Goal: Transaction & Acquisition: Purchase product/service

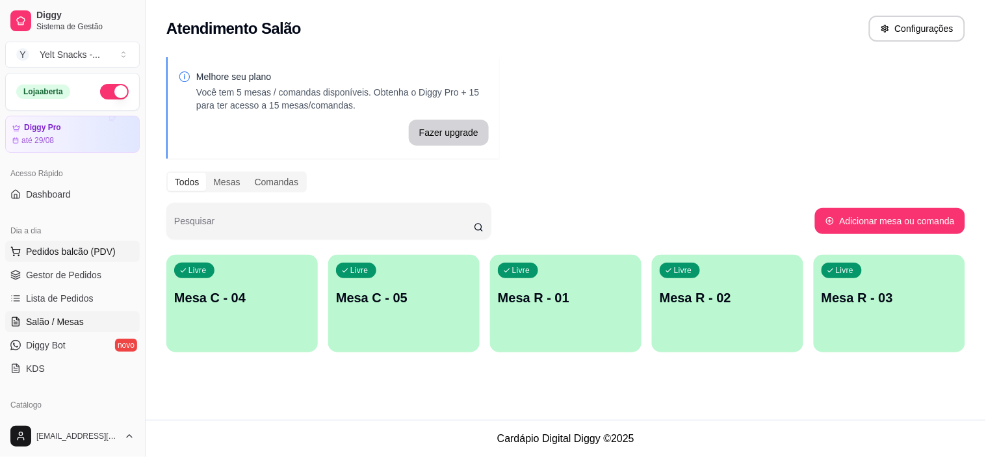
click at [59, 256] on span "Pedidos balcão (PDV)" at bounding box center [71, 251] width 90 height 13
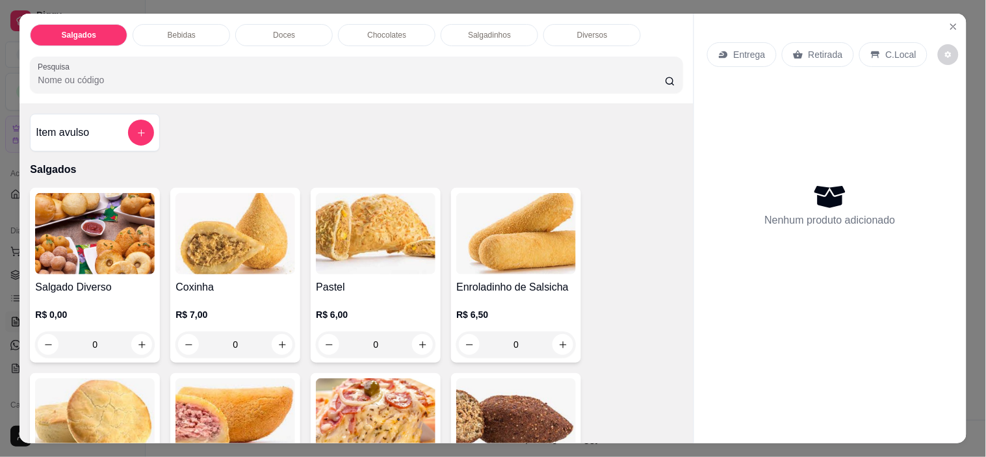
click at [871, 49] on icon at bounding box center [875, 54] width 10 height 10
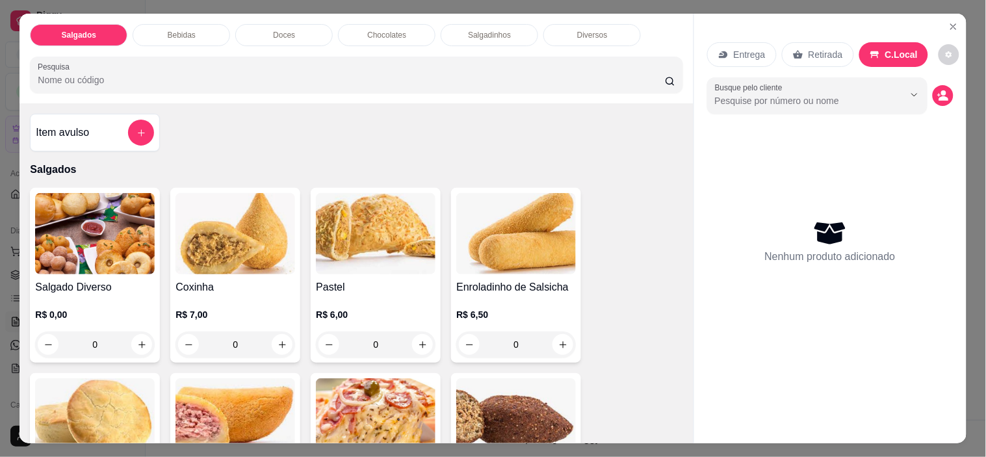
click at [907, 95] on button "Show suggestions" at bounding box center [914, 94] width 21 height 21
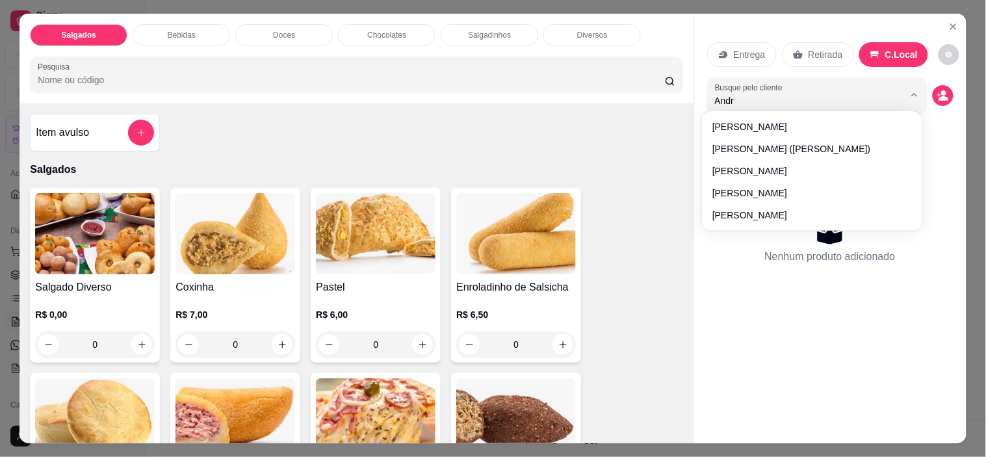
type input "[PERSON_NAME]"
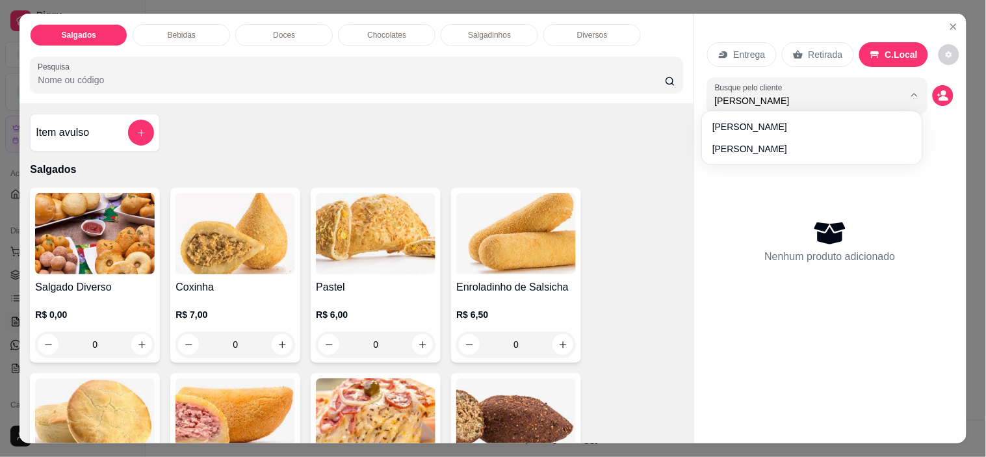
click at [735, 152] on div "Nenhum produto adicionado" at bounding box center [830, 241] width 246 height 255
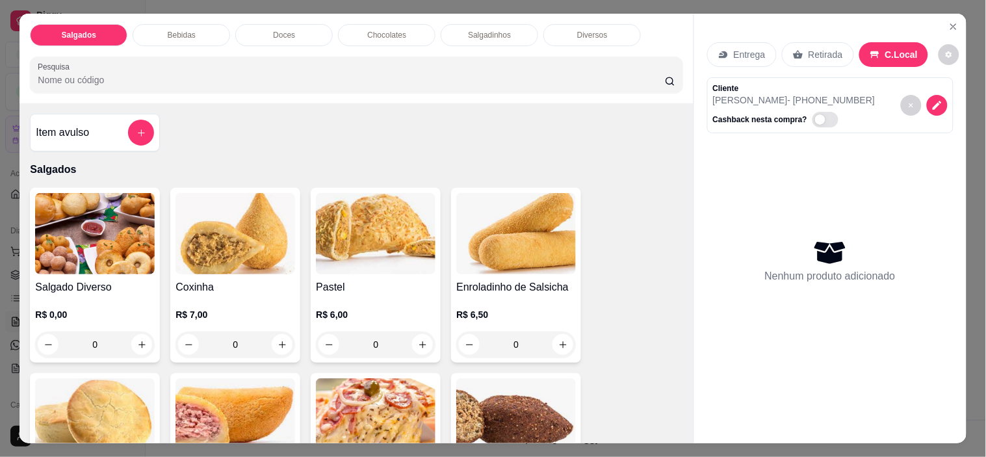
click at [251, 279] on h4 "Coxinha" at bounding box center [235, 287] width 120 height 16
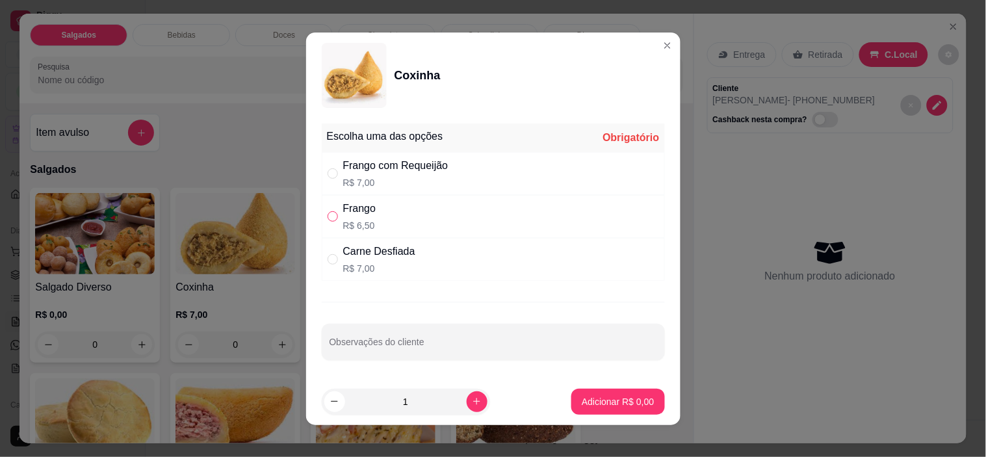
click at [329, 213] on input "" at bounding box center [333, 216] width 10 height 10
radio input "true"
click at [618, 412] on button "Adicionar R$ 6,50" at bounding box center [618, 401] width 90 height 25
type input "1"
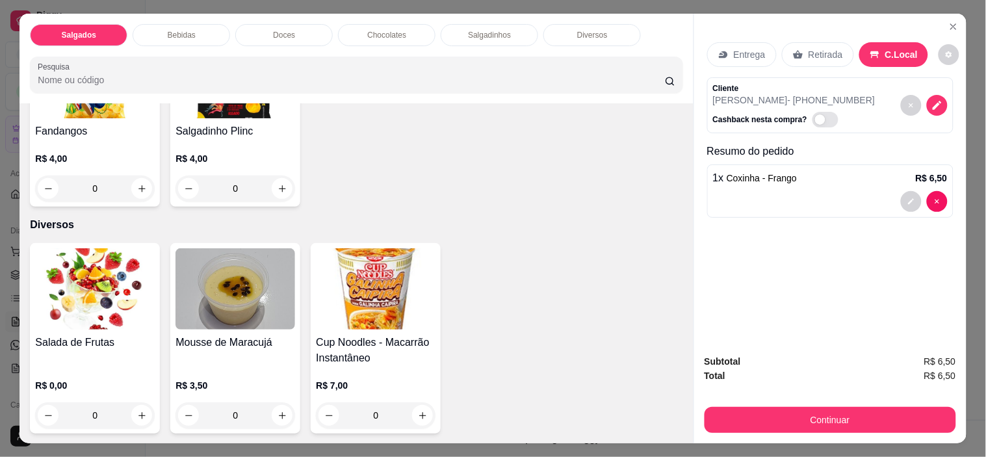
scroll to position [33, 0]
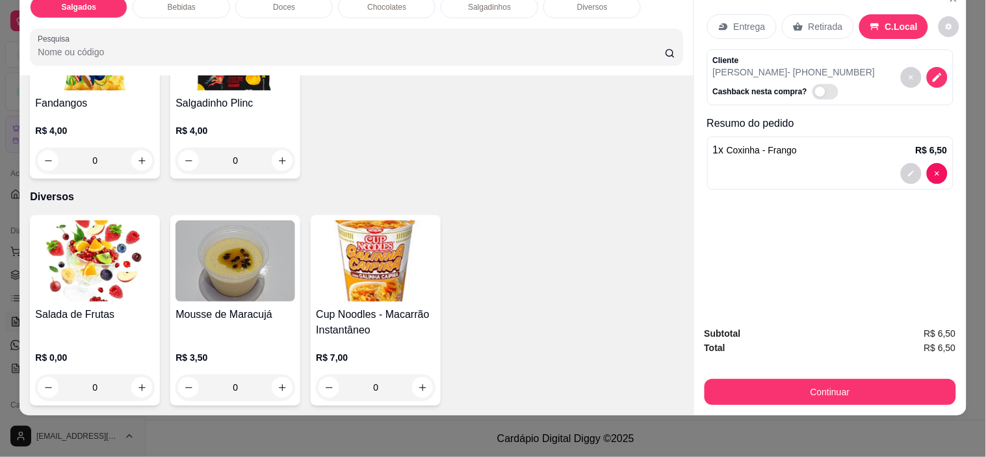
click at [62, 313] on div "Salada de Frutas" at bounding box center [95, 322] width 120 height 31
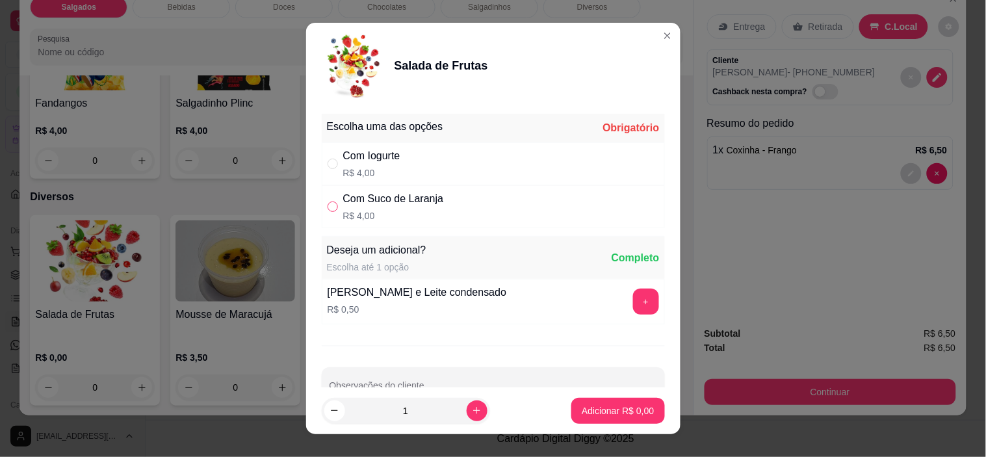
click at [330, 206] on input "" at bounding box center [333, 206] width 10 height 10
radio input "true"
click at [627, 412] on p "Adicionar R$ 4,00" at bounding box center [618, 410] width 72 height 13
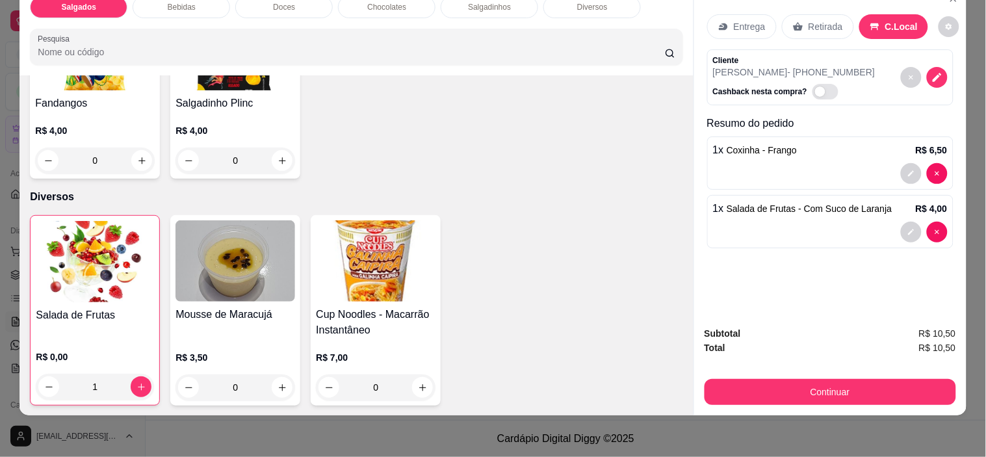
click at [815, 360] on div "Subtotal R$ 10,50 Total R$ 10,50 Continuar" at bounding box center [829, 365] width 251 height 79
click at [931, 222] on div "Entrega Retirada C.Local Cliente [PERSON_NAME] - [PHONE_NUMBER] Cashback nesta …" at bounding box center [830, 151] width 272 height 330
type input "0"
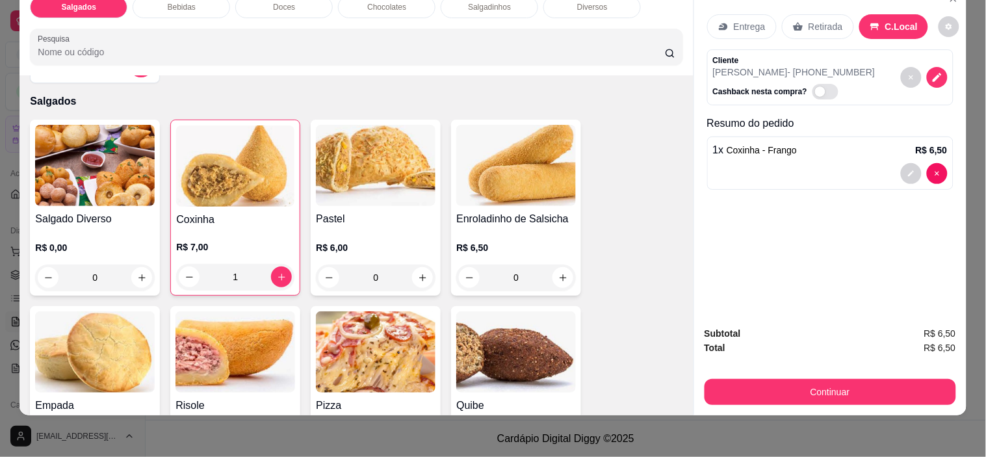
scroll to position [0, 0]
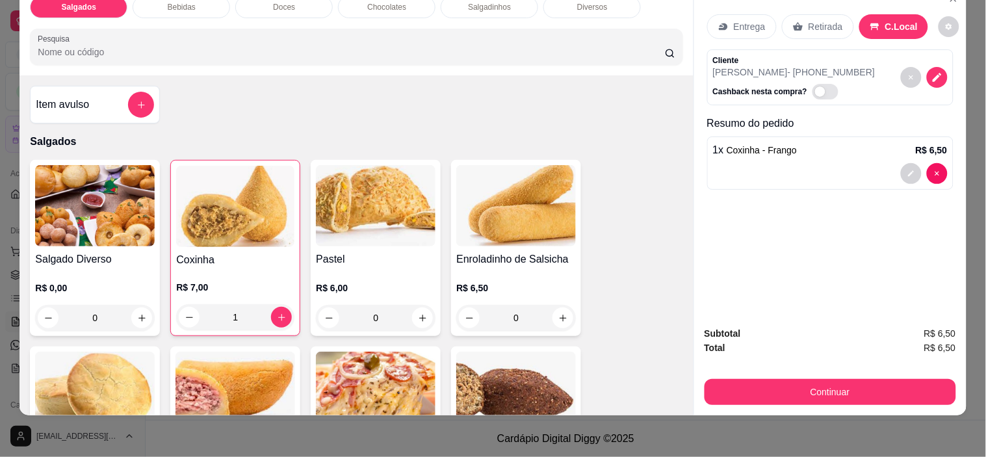
click at [90, 92] on div "Item avulso" at bounding box center [95, 105] width 118 height 26
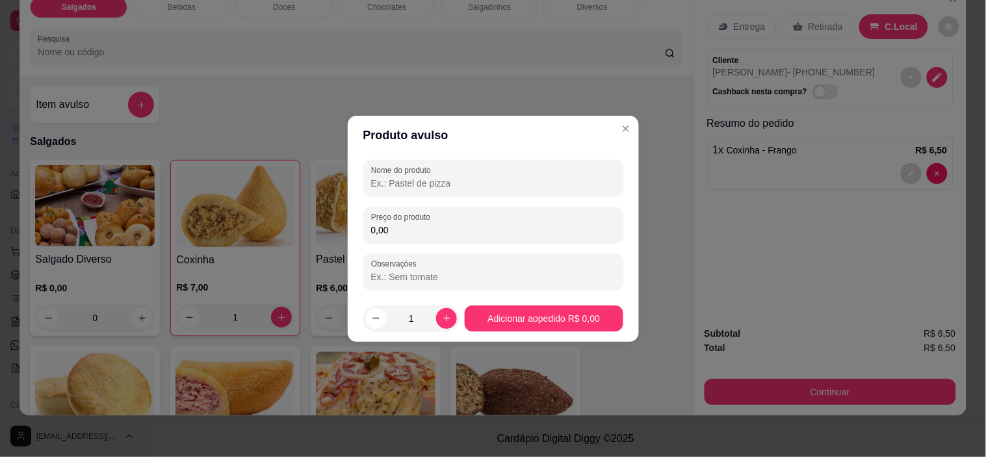
click at [468, 178] on input "Nome do produto" at bounding box center [493, 183] width 244 height 13
type input "alfajó"
click at [426, 236] on input "0,00" at bounding box center [493, 230] width 244 height 13
type input "4,00"
click at [578, 327] on div "Salgado Diverso R$ 0,00 0 Coxinha R$ 7,00 1 Pastel R$ 6,00 0 Enroladinho de Sal…" at bounding box center [356, 433] width 652 height 547
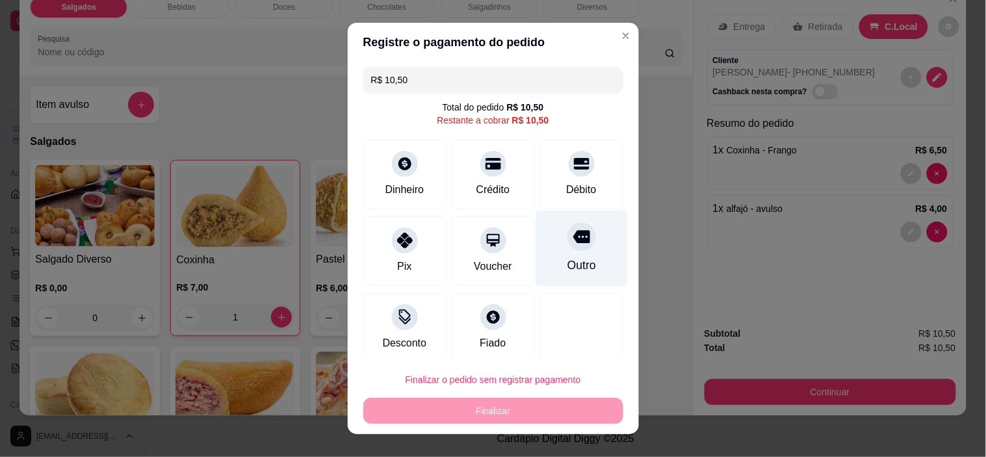
click at [567, 263] on div "Outro" at bounding box center [581, 265] width 29 height 17
type input "R$ 0,00"
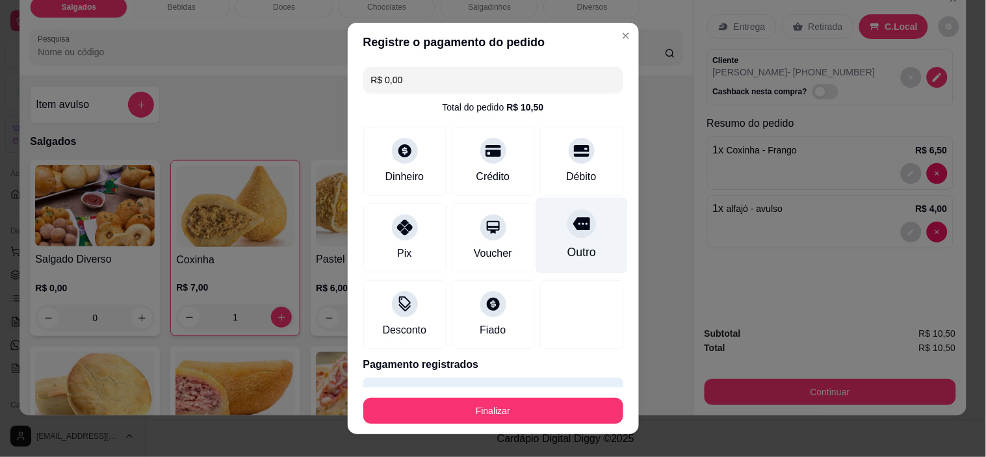
click at [551, 405] on button "Finalizar" at bounding box center [493, 411] width 260 height 26
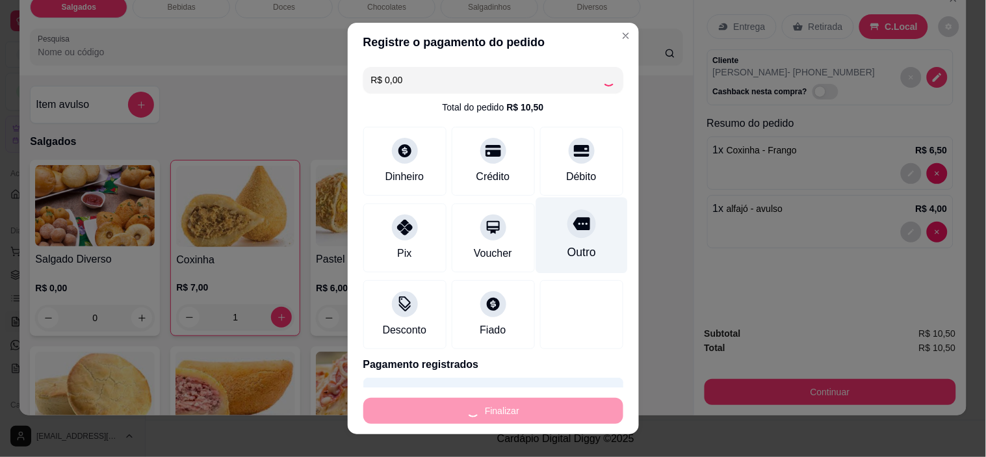
type input "0"
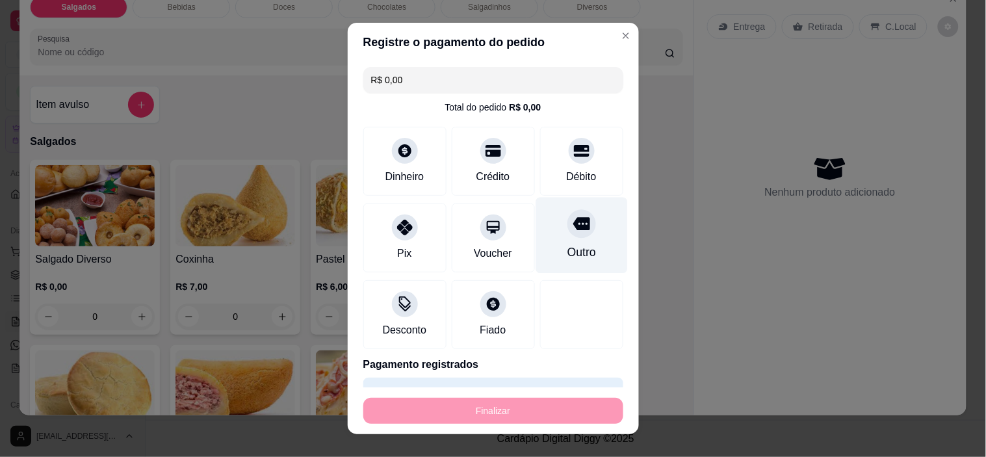
type input "-R$ 10,50"
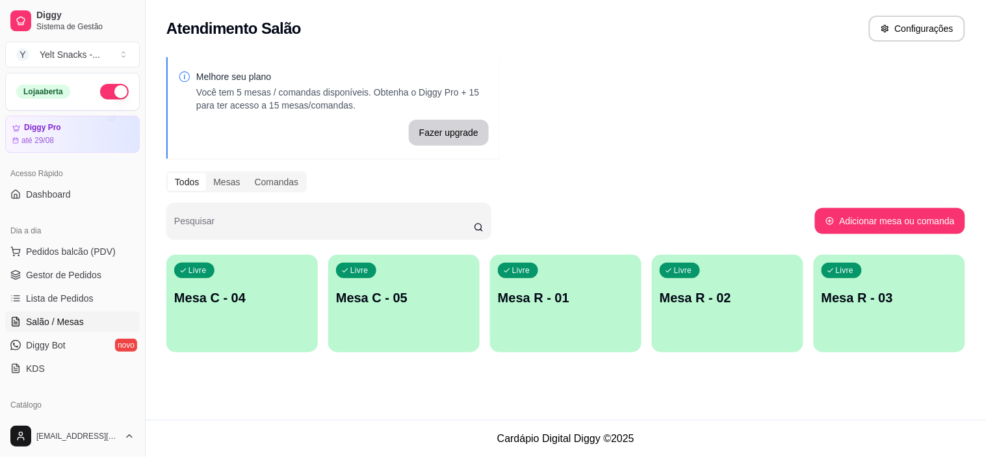
click at [5, 317] on link "Salão / Mesas" at bounding box center [72, 321] width 135 height 21
